Goal: Task Accomplishment & Management: Complete application form

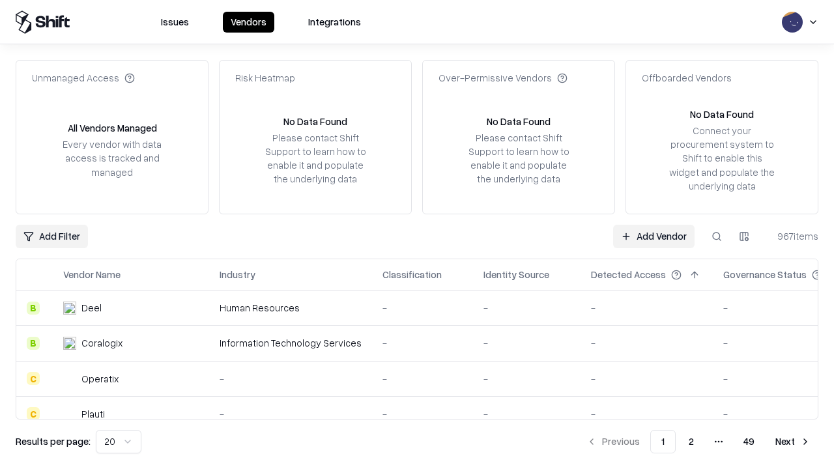
click at [653, 236] on link "Add Vendor" at bounding box center [653, 236] width 81 height 23
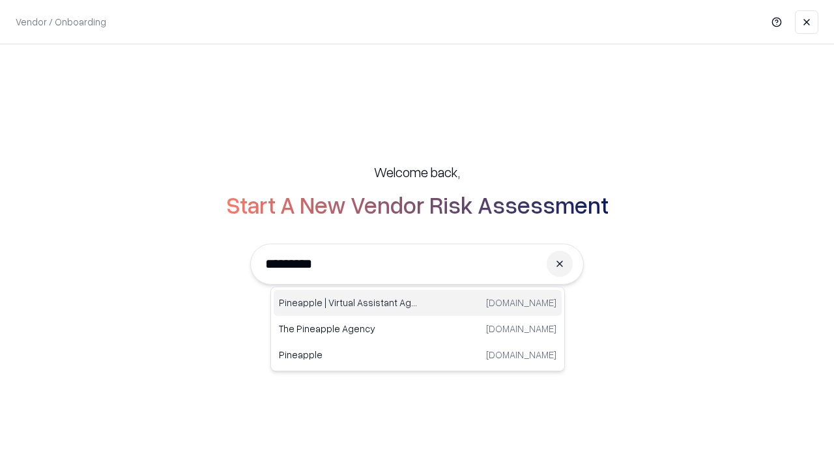
click at [418, 303] on div "Pineapple | Virtual Assistant Agency [DOMAIN_NAME]" at bounding box center [418, 303] width 288 height 26
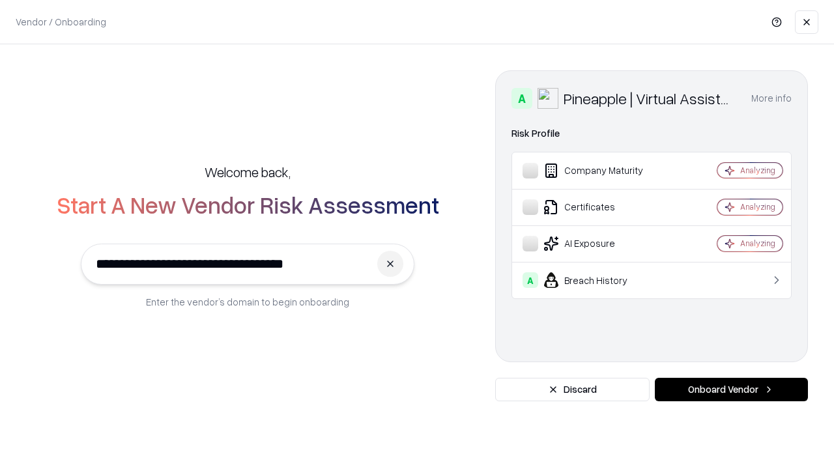
type input "**********"
click at [731, 390] on button "Onboard Vendor" at bounding box center [731, 389] width 153 height 23
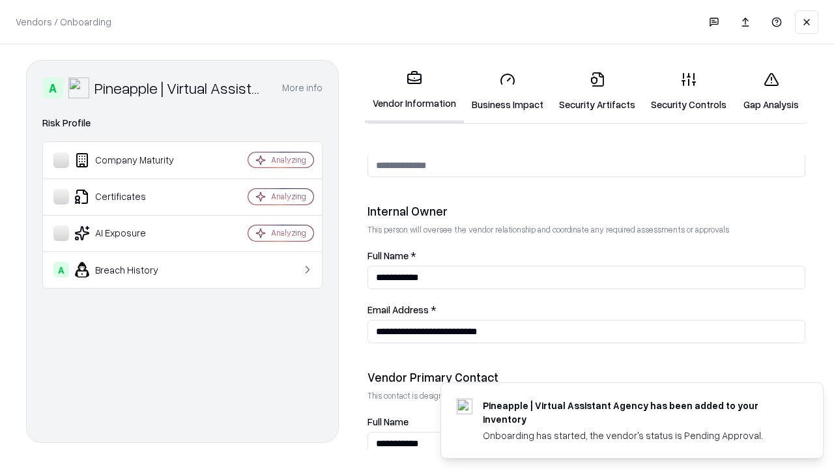
scroll to position [675, 0]
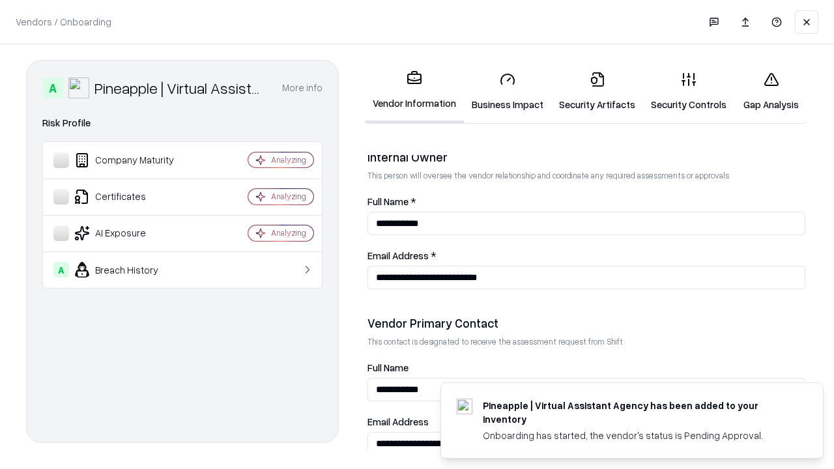
click at [508, 91] on link "Business Impact" at bounding box center [507, 91] width 87 height 61
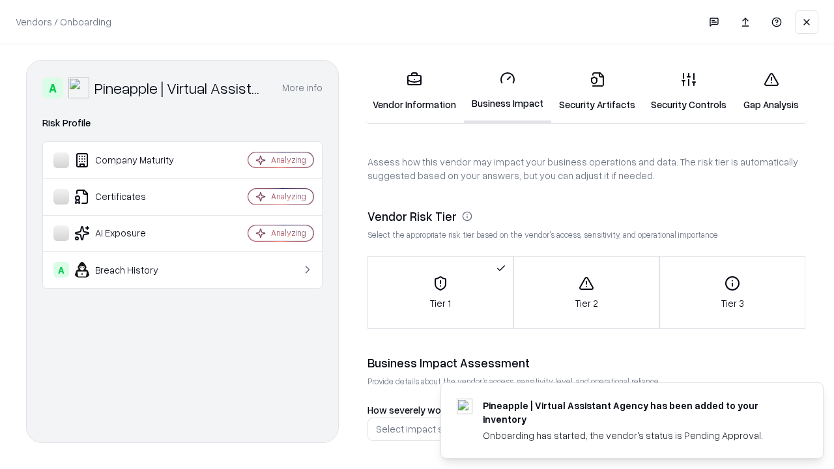
click at [597, 91] on link "Security Artifacts" at bounding box center [597, 91] width 92 height 61
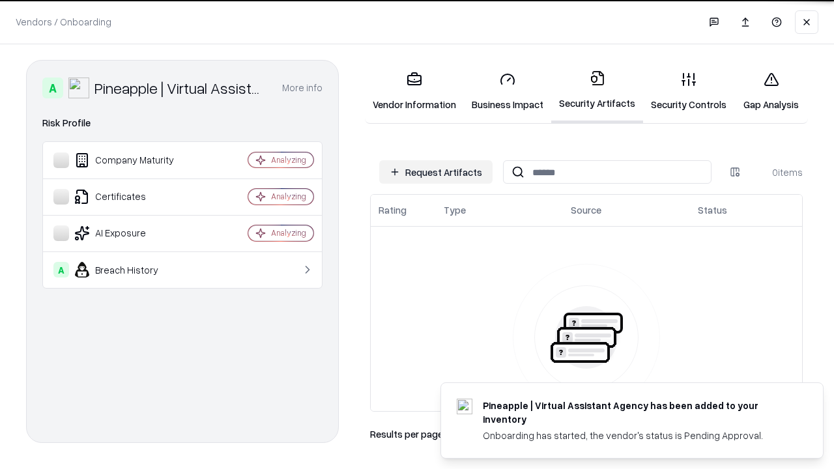
click at [436, 172] on button "Request Artifacts" at bounding box center [435, 171] width 113 height 23
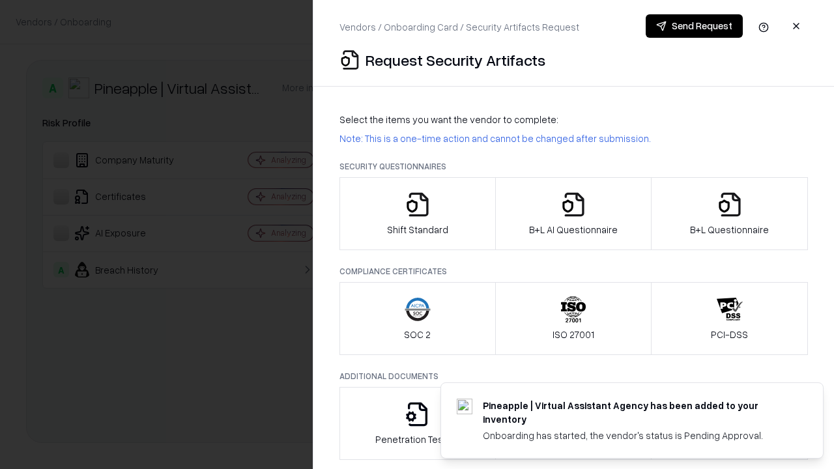
click at [417, 214] on icon "button" at bounding box center [418, 205] width 26 height 26
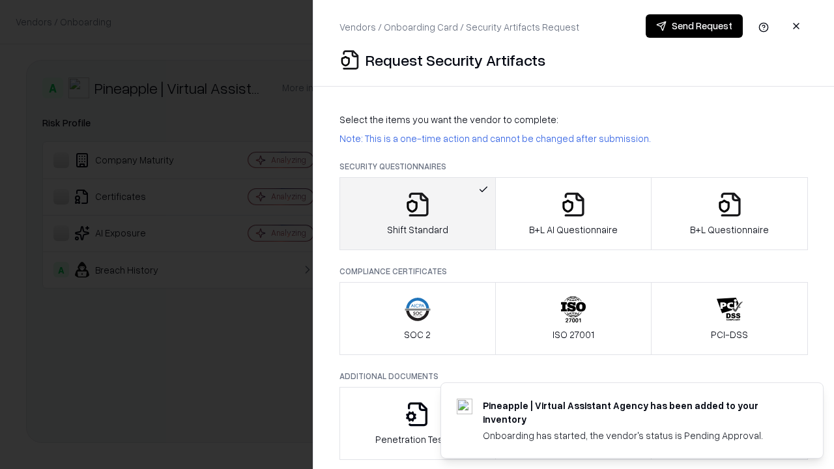
click at [694, 26] on button "Send Request" at bounding box center [694, 25] width 97 height 23
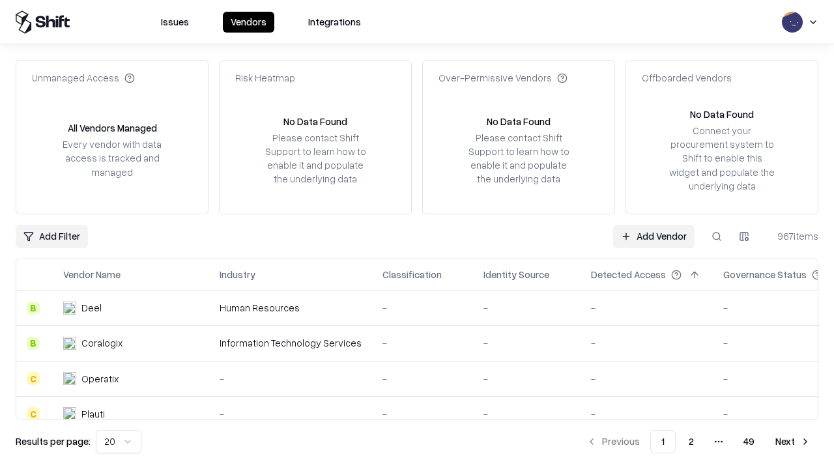
click at [717, 236] on button at bounding box center [716, 236] width 23 height 23
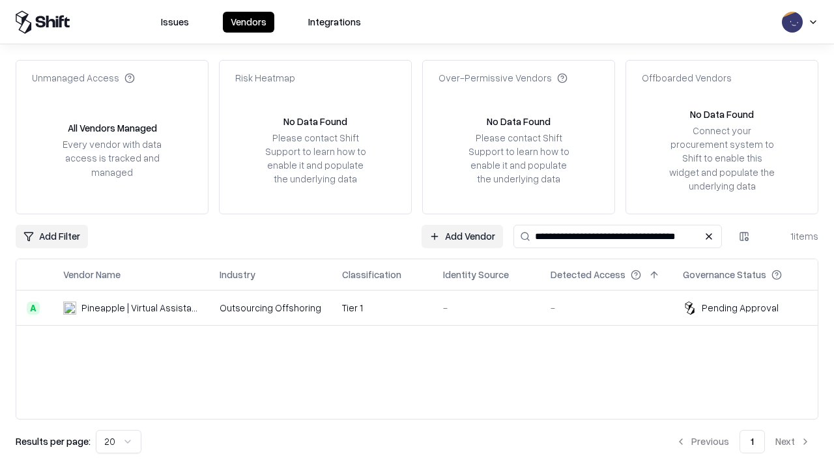
type input "**********"
click at [425, 308] on td "Tier 1" at bounding box center [382, 308] width 101 height 35
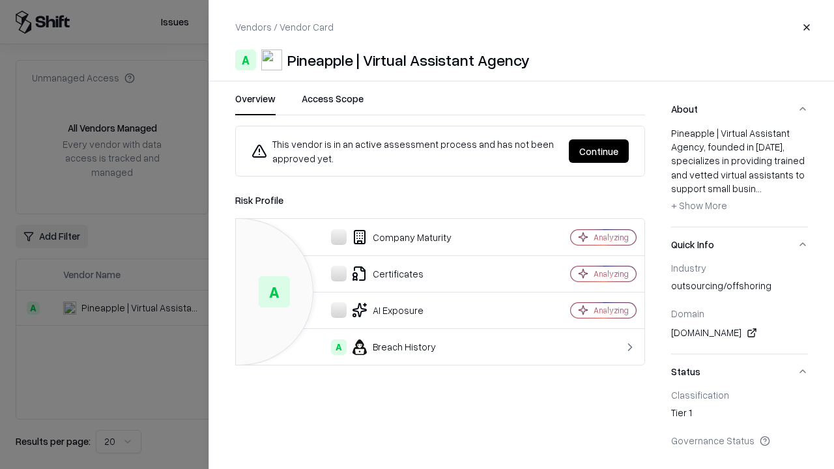
click at [599, 151] on button "Continue" at bounding box center [599, 150] width 60 height 23
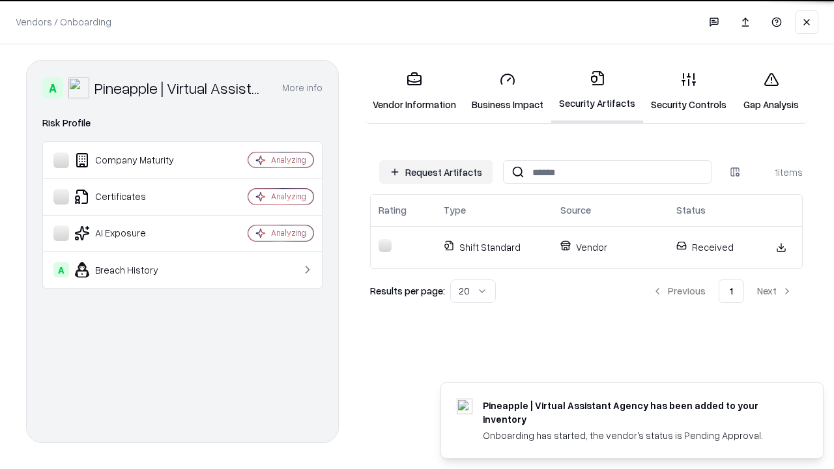
click at [771, 91] on link "Gap Analysis" at bounding box center [771, 91] width 74 height 61
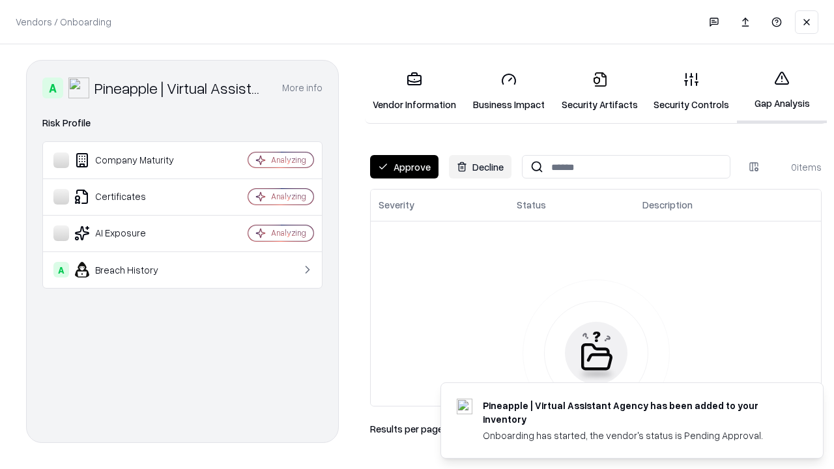
click at [404, 167] on button "Approve" at bounding box center [404, 166] width 68 height 23
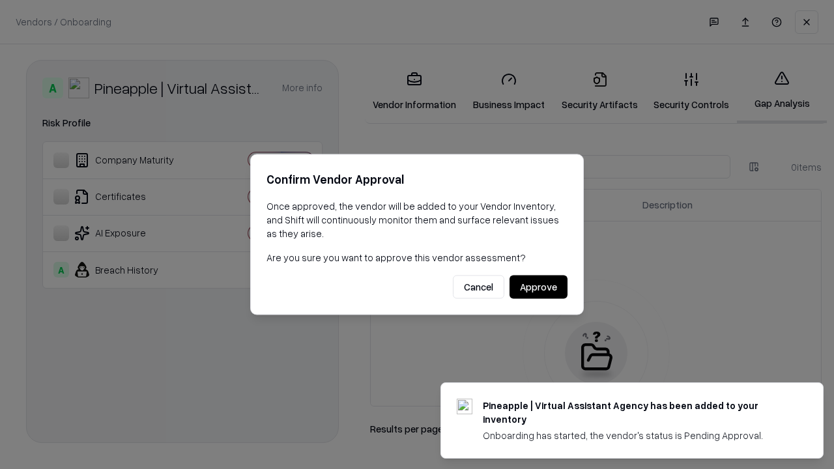
click at [538, 287] on button "Approve" at bounding box center [538, 287] width 58 height 23
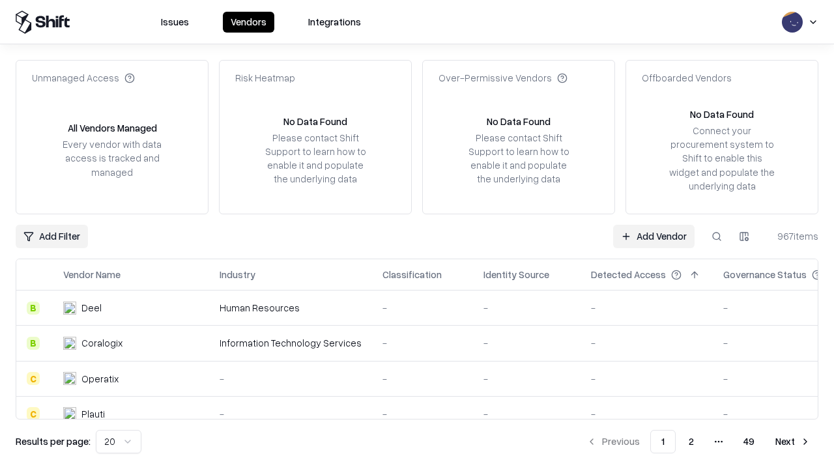
type input "**********"
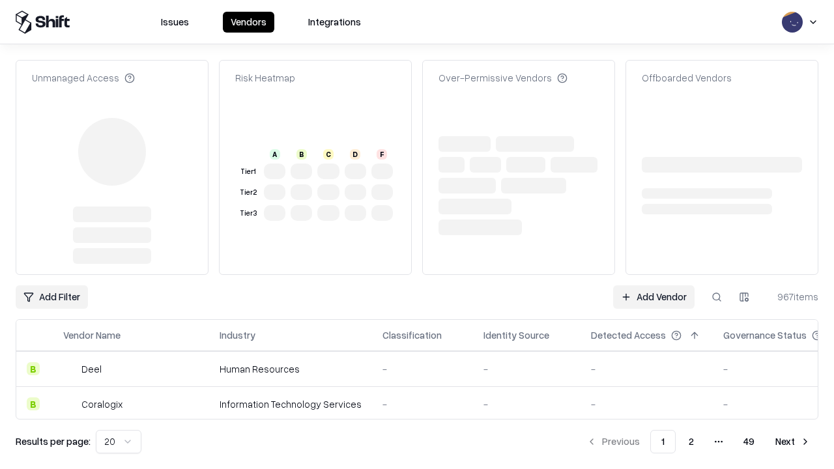
click at [653, 285] on link "Add Vendor" at bounding box center [653, 296] width 81 height 23
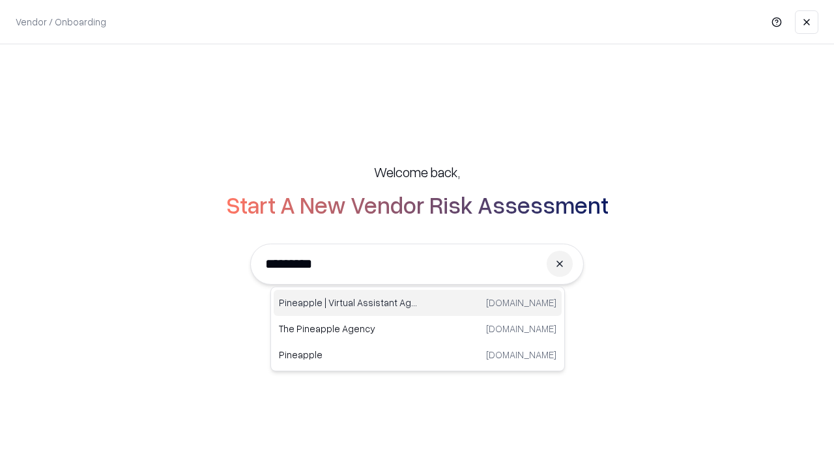
click at [418, 303] on div "Pineapple | Virtual Assistant Agency [DOMAIN_NAME]" at bounding box center [418, 303] width 288 height 26
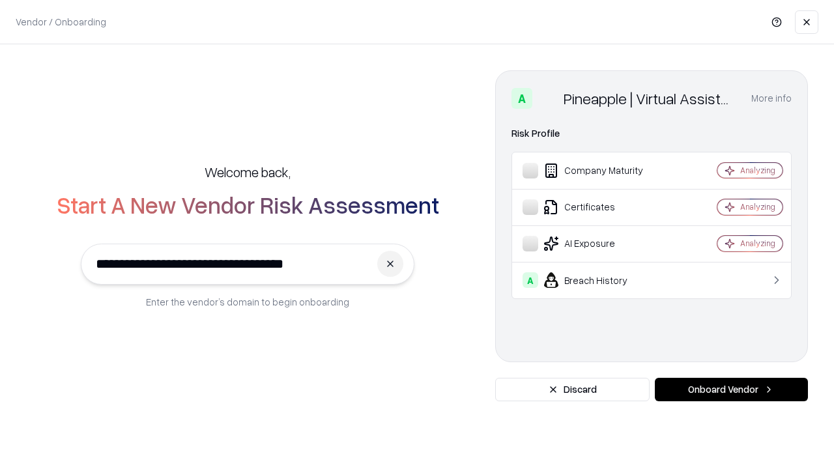
type input "**********"
click at [731, 390] on button "Onboard Vendor" at bounding box center [731, 389] width 153 height 23
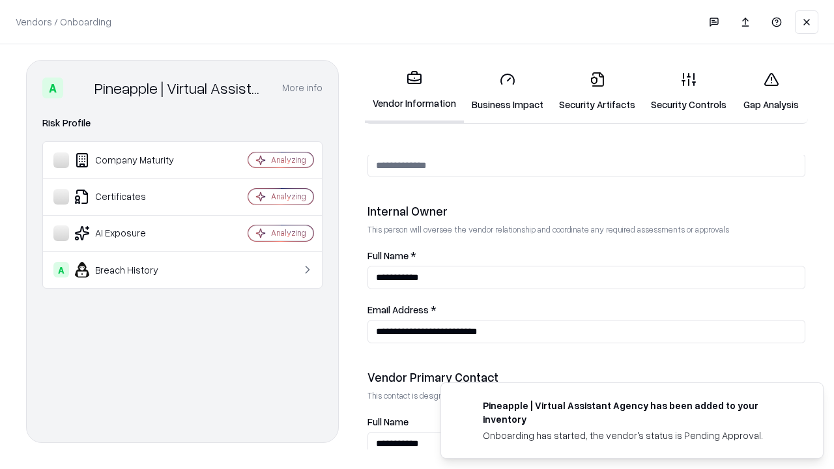
scroll to position [675, 0]
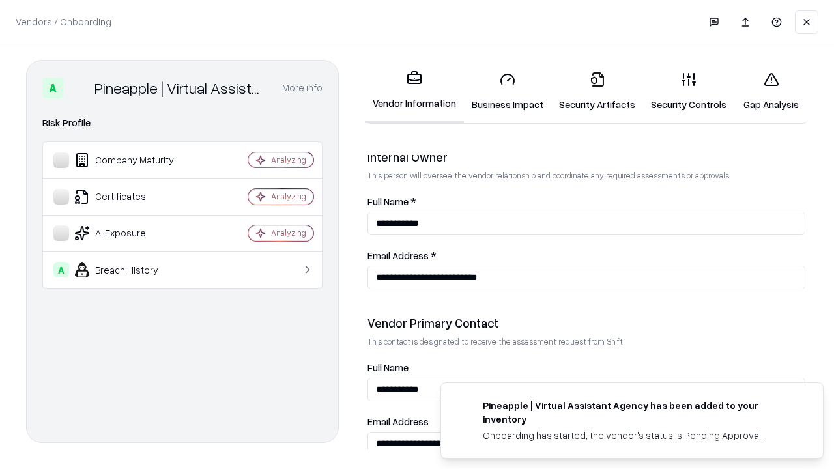
click at [771, 91] on link "Gap Analysis" at bounding box center [771, 91] width 74 height 61
